Goal: Task Accomplishment & Management: Manage account settings

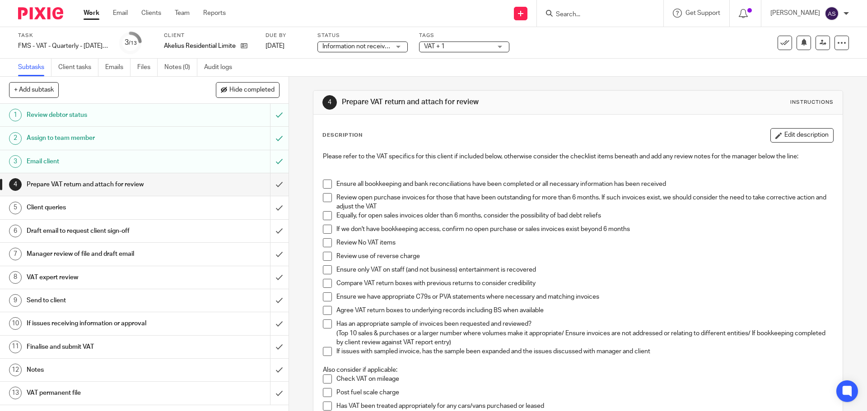
click at [561, 14] on input "Search" at bounding box center [595, 15] width 81 height 8
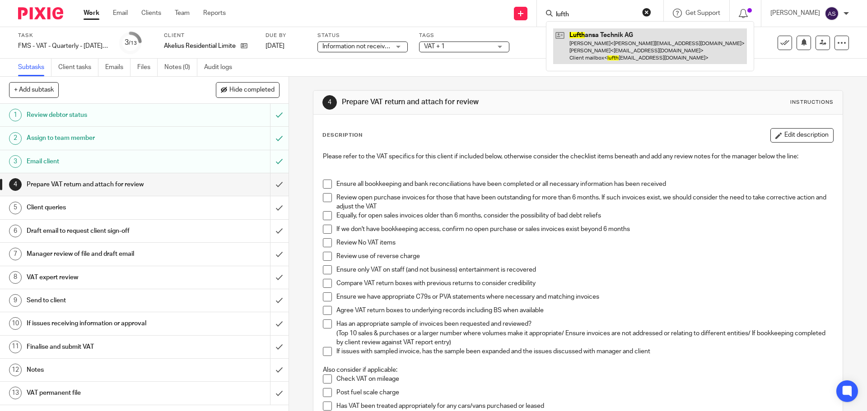
type input "lufth"
click at [607, 60] on link at bounding box center [650, 46] width 194 height 36
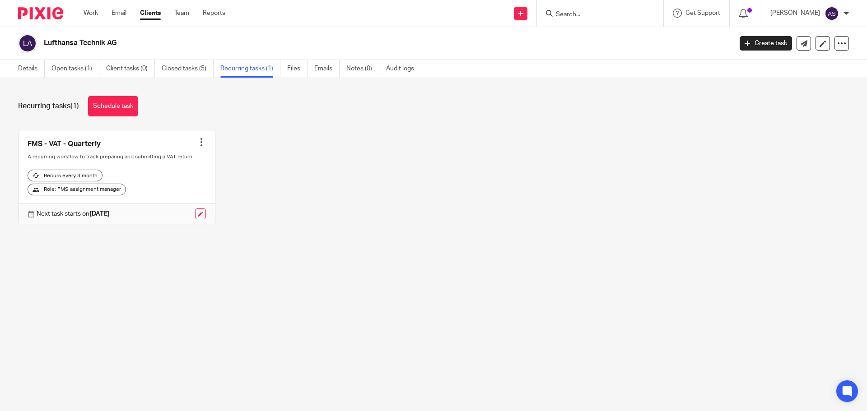
click at [198, 144] on div at bounding box center [201, 142] width 9 height 9
click at [176, 188] on button "Recalculate schedule" at bounding box center [164, 188] width 72 height 12
click at [191, 144] on link at bounding box center [117, 177] width 196 height 94
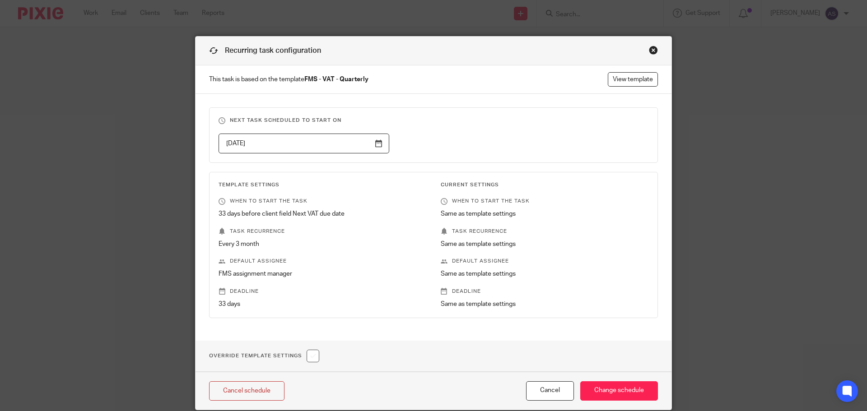
click at [651, 47] on div "Close this dialog window" at bounding box center [653, 50] width 9 height 9
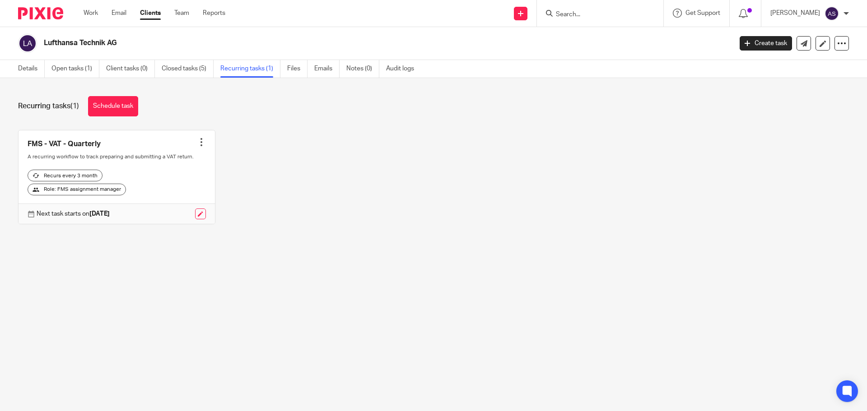
click at [197, 140] on div at bounding box center [201, 142] width 9 height 9
click at [219, 154] on div "FMS - VAT - Quarterly Create task Clone template Recalculate schedule Cancel sc…" at bounding box center [426, 184] width 844 height 108
click at [197, 146] on div at bounding box center [201, 142] width 9 height 9
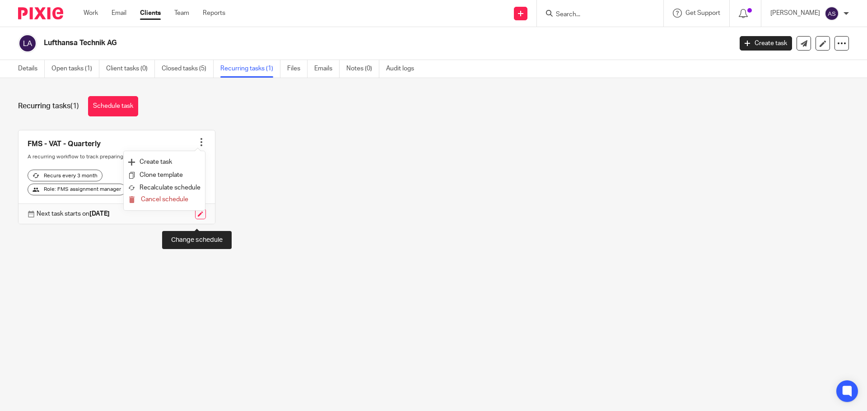
click at [197, 219] on link at bounding box center [200, 214] width 11 height 11
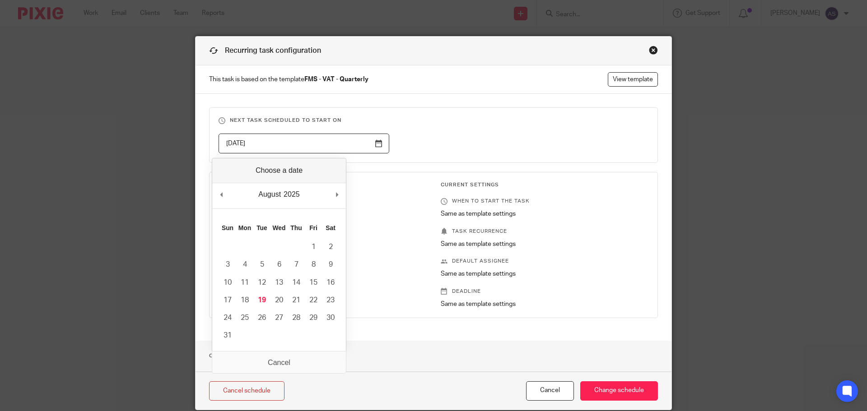
click at [315, 142] on input "2025-11-05" at bounding box center [303, 144] width 171 height 20
click at [443, 162] on fieldset "Next task scheduled to start on 2025-11-05" at bounding box center [433, 135] width 449 height 56
click at [385, 139] on input "2025-11-05" at bounding box center [303, 144] width 171 height 20
click at [369, 183] on h3 "Template Settings" at bounding box center [322, 184] width 208 height 7
click at [369, 141] on input "2025-11-05" at bounding box center [303, 144] width 171 height 20
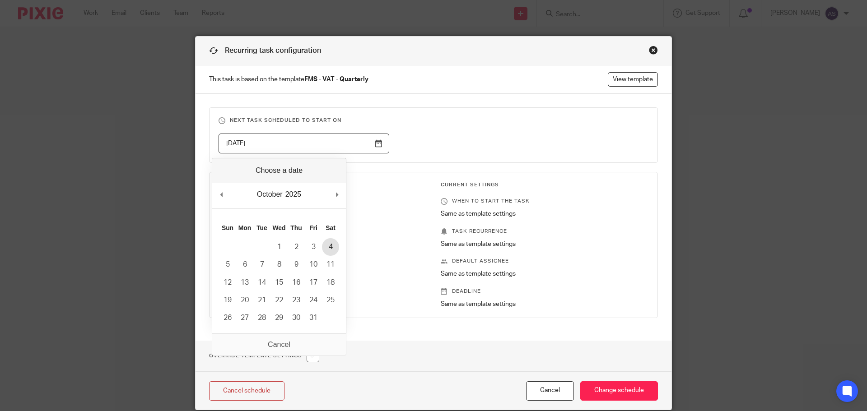
type input "2025-10-04"
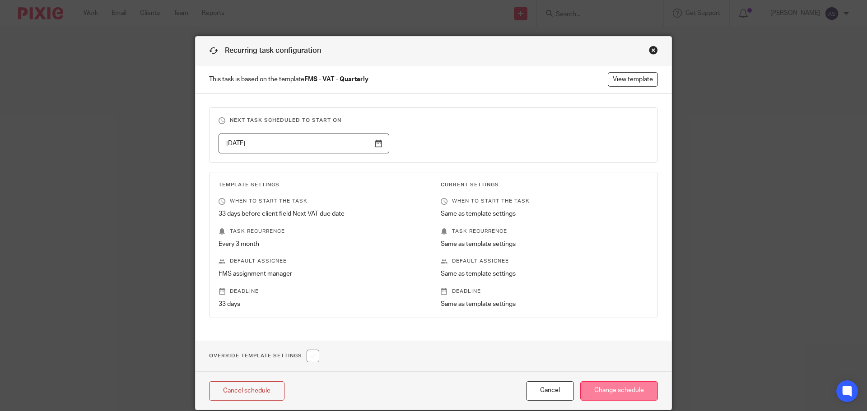
click at [616, 387] on input "Change schedule" at bounding box center [619, 390] width 78 height 19
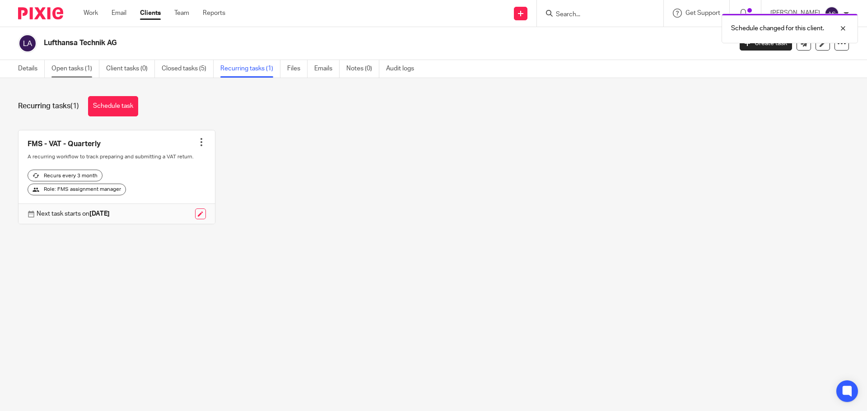
click at [79, 71] on link "Open tasks (1)" at bounding box center [75, 69] width 48 height 18
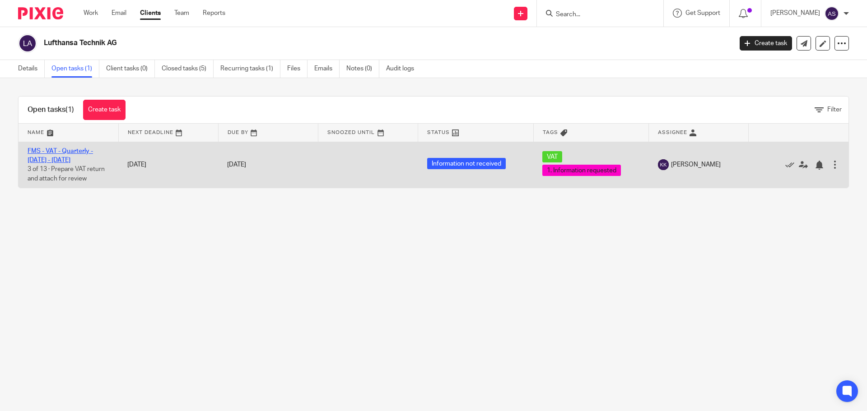
click at [89, 151] on link "FMS - VAT - Quarterly - May - July, 2025" at bounding box center [60, 155] width 65 height 15
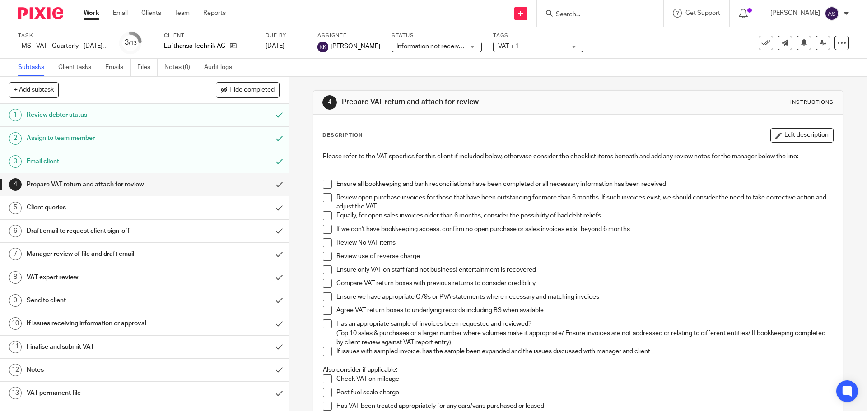
scroll to position [271, 0]
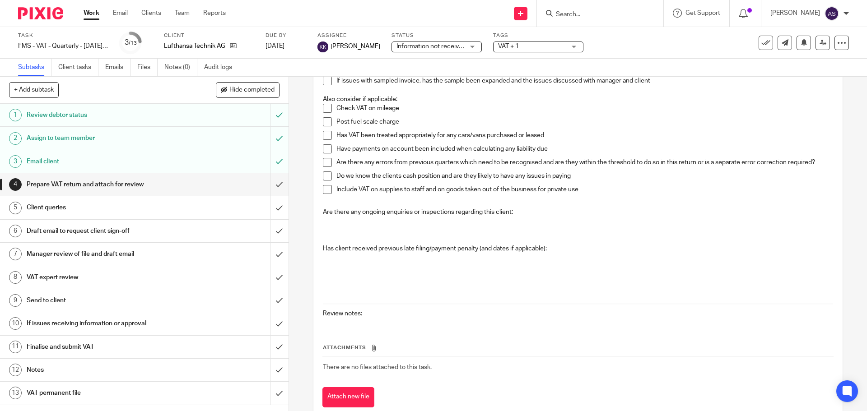
click at [135, 230] on h1 "Draft email to request client sign-off" at bounding box center [105, 231] width 156 height 14
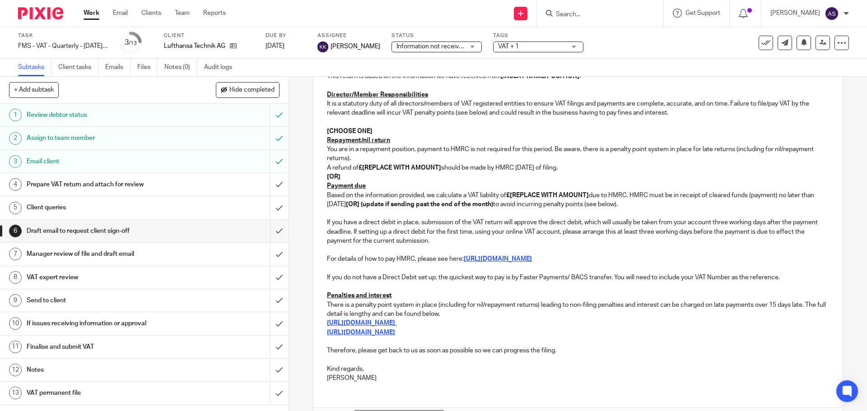
scroll to position [226, 0]
